Goal: Check status: Check status

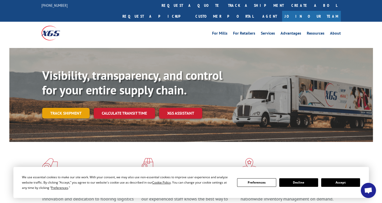
click at [79, 108] on link "Track shipment" at bounding box center [65, 113] width 47 height 11
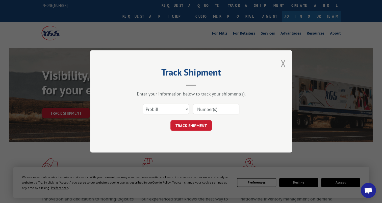
click at [280, 64] on button "Close modal" at bounding box center [283, 63] width 6 height 13
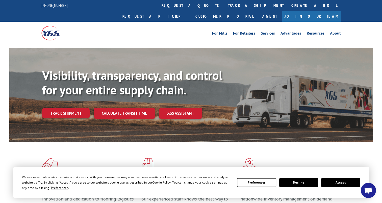
drag, startPoint x: 65, startPoint y: 101, endPoint x: 92, endPoint y: 102, distance: 27.3
click at [65, 108] on link "Track shipment" at bounding box center [65, 113] width 47 height 11
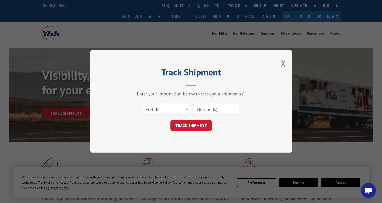
click at [215, 107] on input at bounding box center [216, 109] width 46 height 11
paste input "17402367"
type input "17402367"
click at [188, 123] on button "TRACK SHIPMENT" at bounding box center [190, 125] width 41 height 11
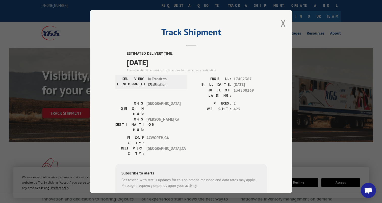
scroll to position [25, 0]
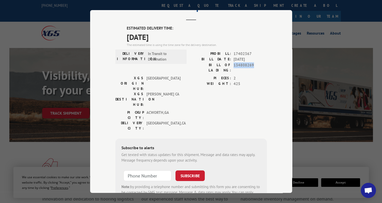
drag, startPoint x: 231, startPoint y: 65, endPoint x: 251, endPoint y: 65, distance: 20.2
click at [251, 65] on div "BILL OF LADING: 134808269" at bounding box center [229, 67] width 76 height 11
copy span "134808269"
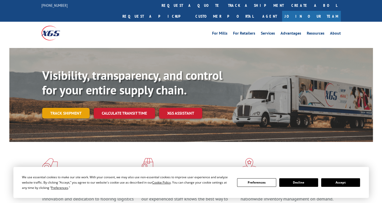
click at [78, 108] on link "Track shipment" at bounding box center [65, 113] width 47 height 11
